Goal: Information Seeking & Learning: Learn about a topic

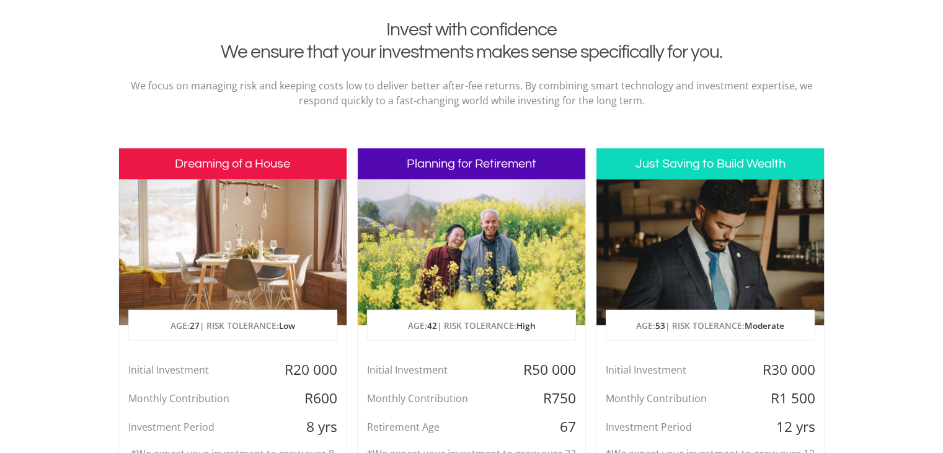
scroll to position [620, 0]
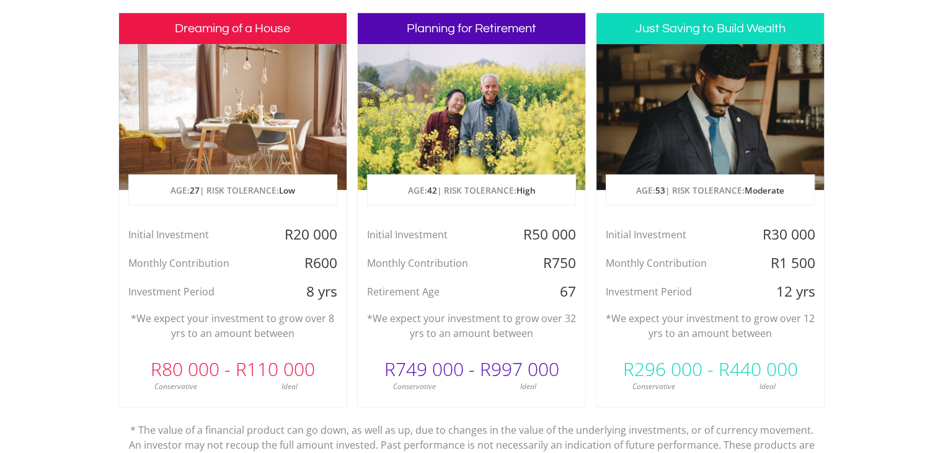
click at [528, 192] on span "High" at bounding box center [525, 190] width 19 height 12
click at [487, 256] on div "Monthly Contribution" at bounding box center [434, 263] width 152 height 19
drag, startPoint x: 516, startPoint y: 231, endPoint x: 574, endPoint y: 254, distance: 61.5
click at [574, 254] on div "Initial Investment R50 000 Monthly Contribution R750 Retirement Age [DEMOGRAPHI…" at bounding box center [472, 263] width 228 height 76
click at [574, 254] on div "R750" at bounding box center [548, 263] width 76 height 19
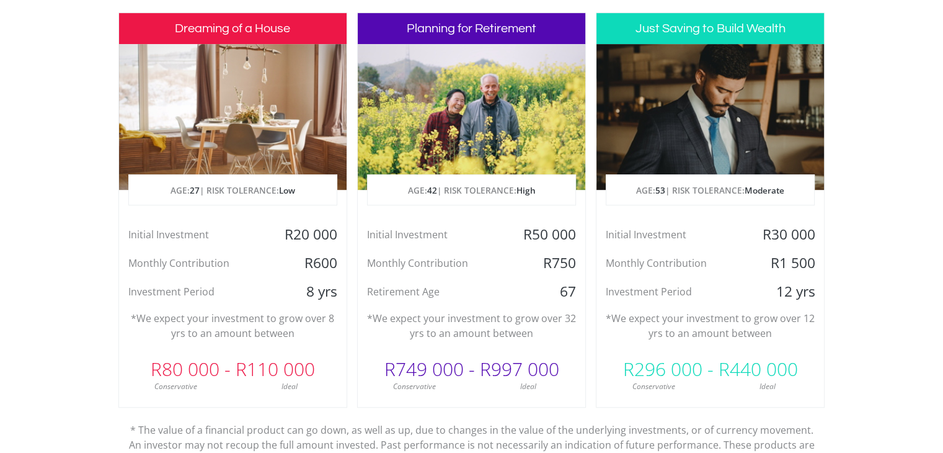
scroll to position [744, 0]
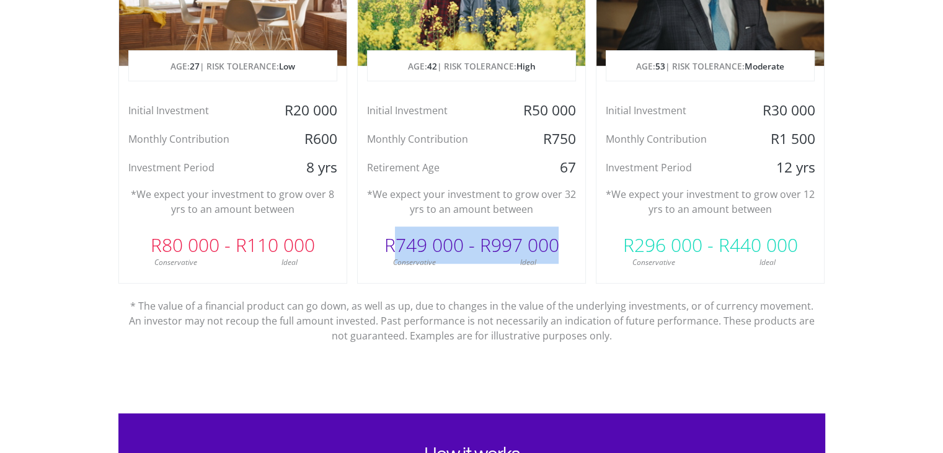
drag, startPoint x: 399, startPoint y: 246, endPoint x: 560, endPoint y: 241, distance: 161.9
click at [560, 241] on div "R749 000 - R997 000" at bounding box center [472, 244] width 228 height 37
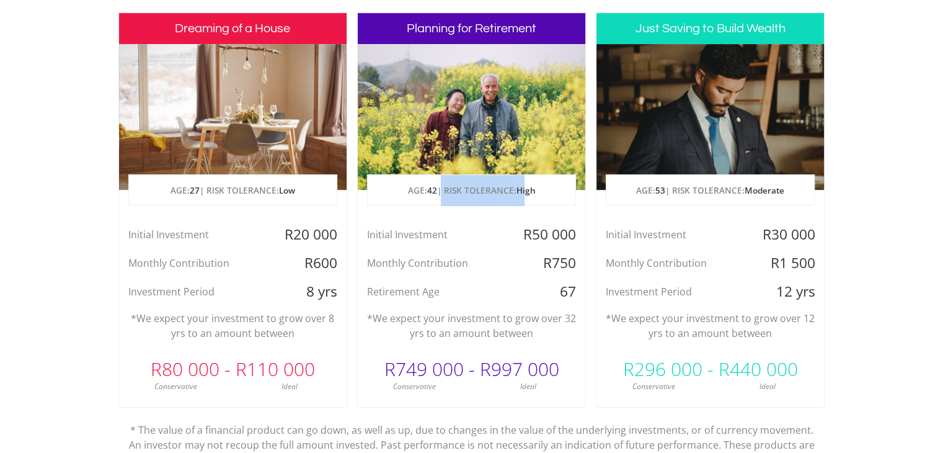
drag, startPoint x: 440, startPoint y: 193, endPoint x: 530, endPoint y: 194, distance: 89.9
click at [530, 194] on p "AGE: [DEMOGRAPHIC_DATA] | RISK TOLERANCE: High" at bounding box center [472, 190] width 208 height 31
click at [539, 195] on p "AGE: [DEMOGRAPHIC_DATA] | RISK TOLERANCE: High" at bounding box center [472, 190] width 208 height 31
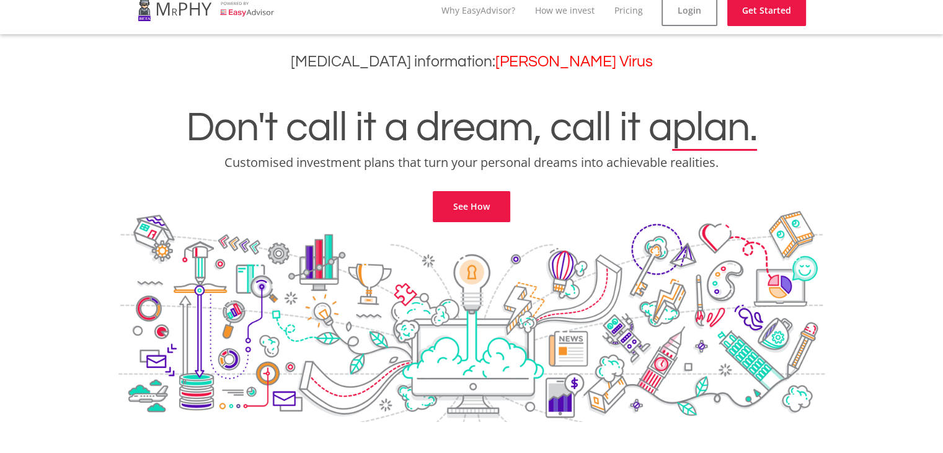
scroll to position [0, 0]
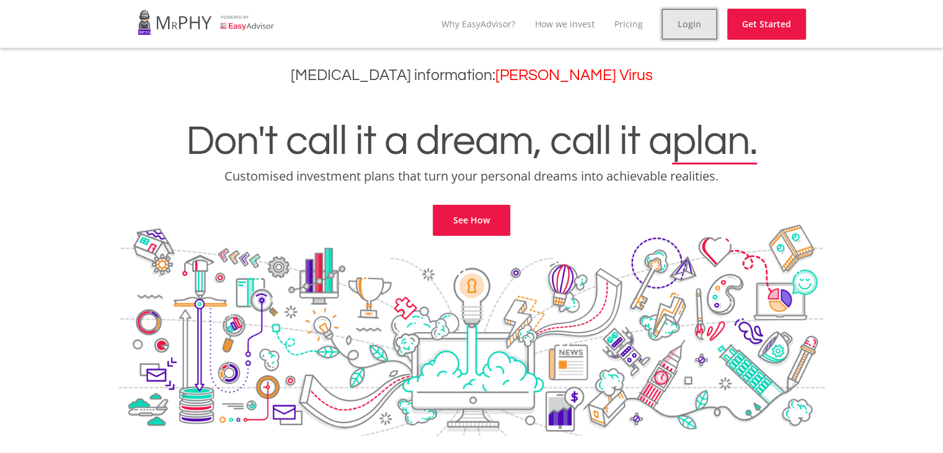
click at [684, 22] on link "Login" at bounding box center [690, 24] width 56 height 31
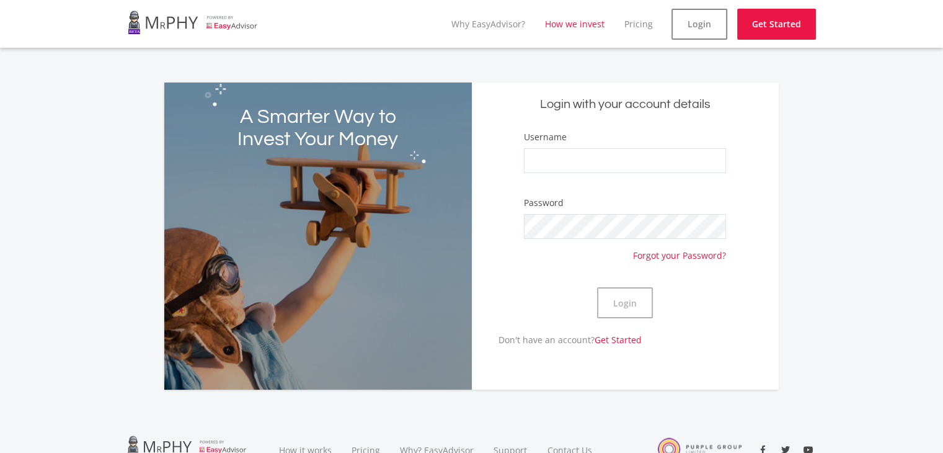
click at [593, 24] on link "How we invest" at bounding box center [575, 24] width 60 height 12
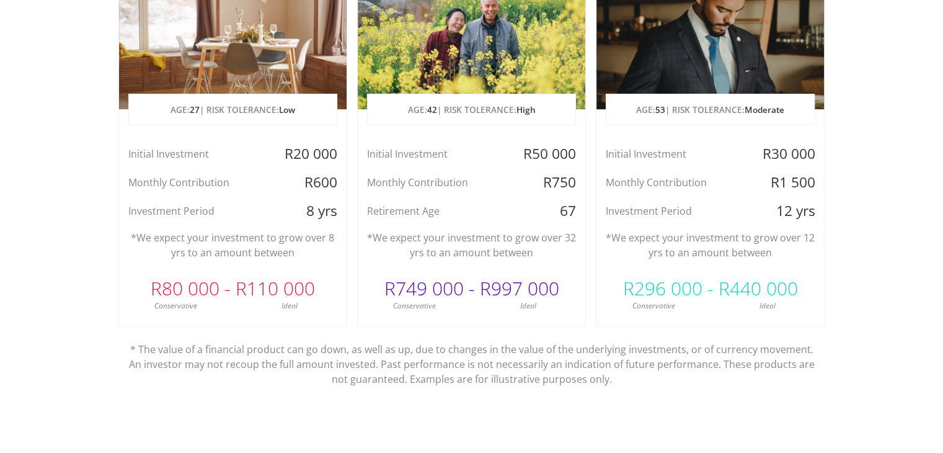
scroll to position [577, 0]
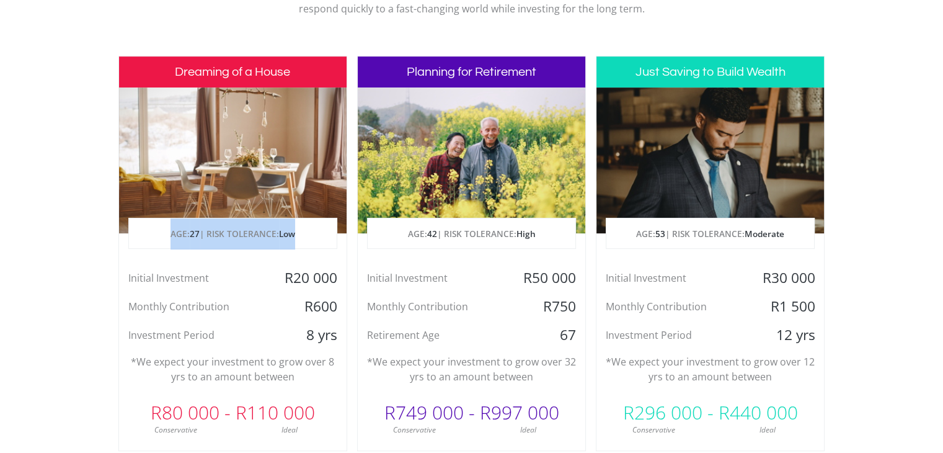
drag, startPoint x: 161, startPoint y: 231, endPoint x: 317, endPoint y: 231, distance: 156.9
click at [317, 231] on p "AGE: [DEMOGRAPHIC_DATA] | RISK TOLERANCE: Low" at bounding box center [233, 233] width 208 height 31
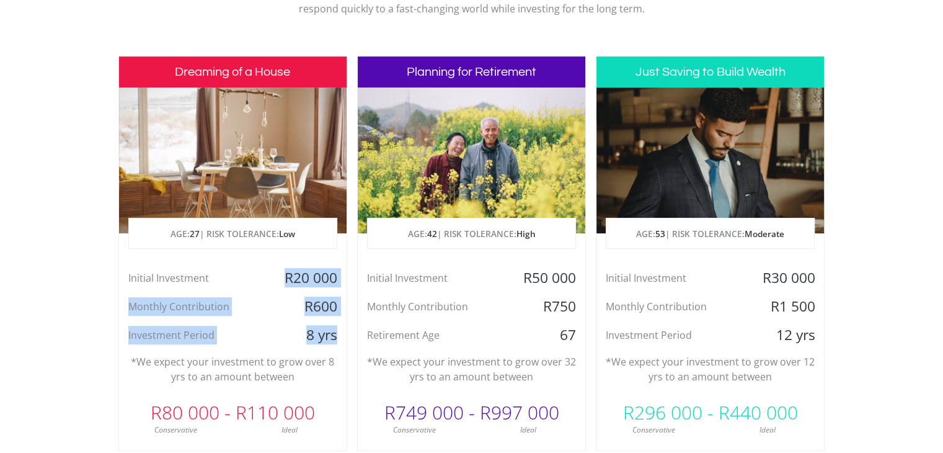
drag, startPoint x: 313, startPoint y: 265, endPoint x: 341, endPoint y: 330, distance: 70.3
click at [341, 330] on div "Dreaming of a House AGE: [DEMOGRAPHIC_DATA] | RISK TOLERANCE: Low Initial Inves…" at bounding box center [232, 253] width 229 height 395
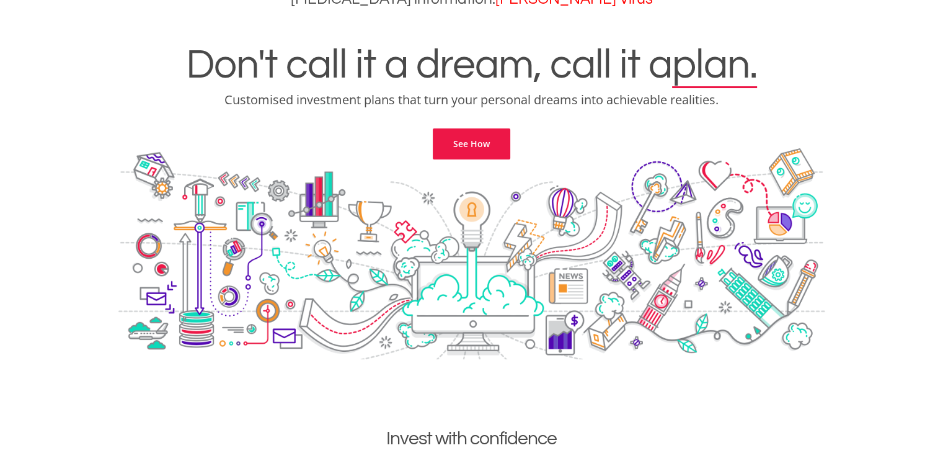
scroll to position [0, 0]
